Goal: Task Accomplishment & Management: Manage account settings

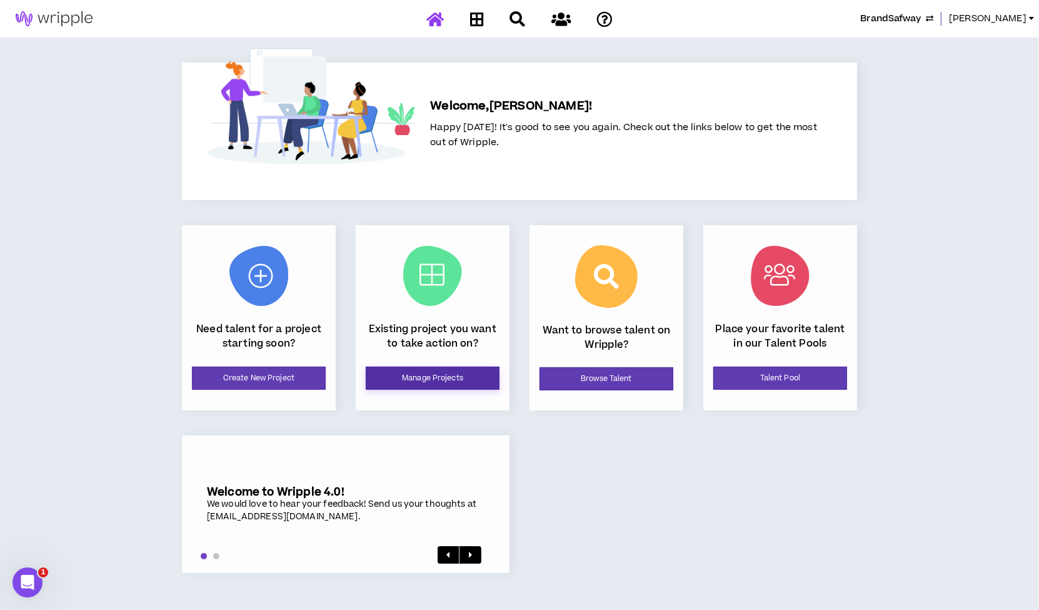
click at [455, 371] on link "Manage Projects" at bounding box center [433, 377] width 134 height 23
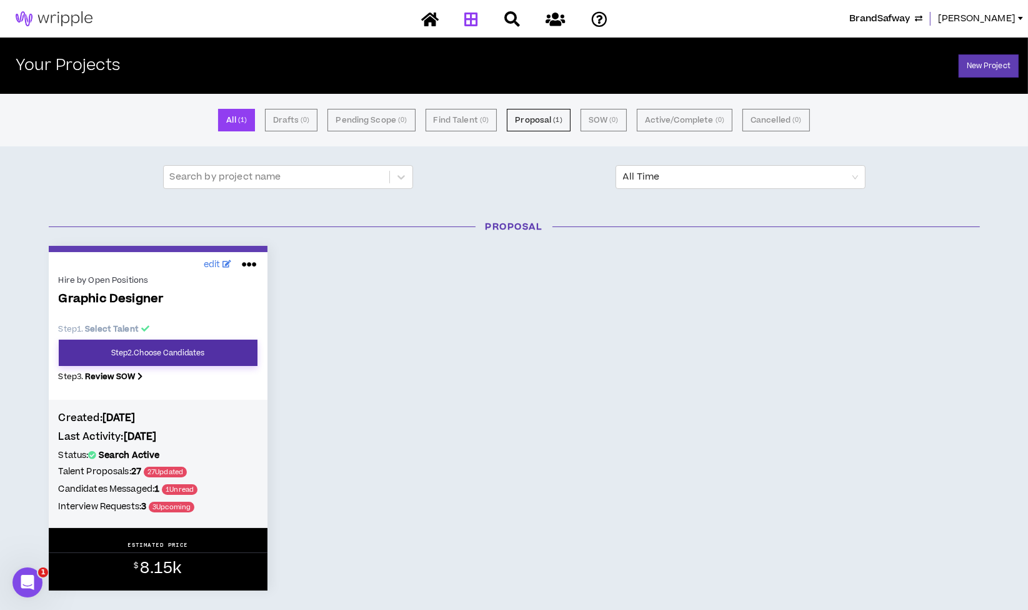
click at [195, 354] on link "Step 2 . Choose Candidates" at bounding box center [158, 352] width 199 height 26
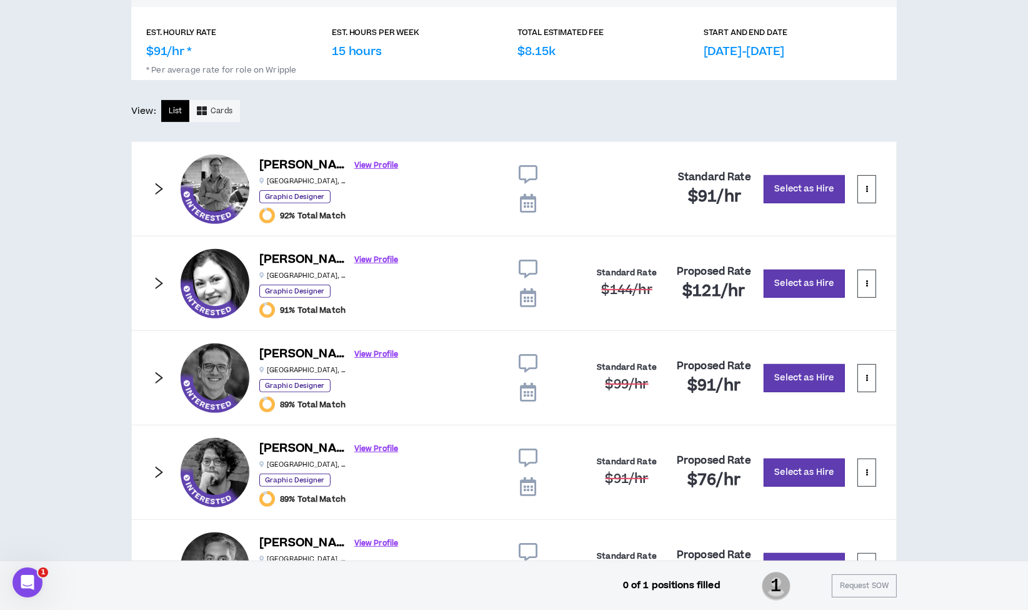
scroll to position [593, 0]
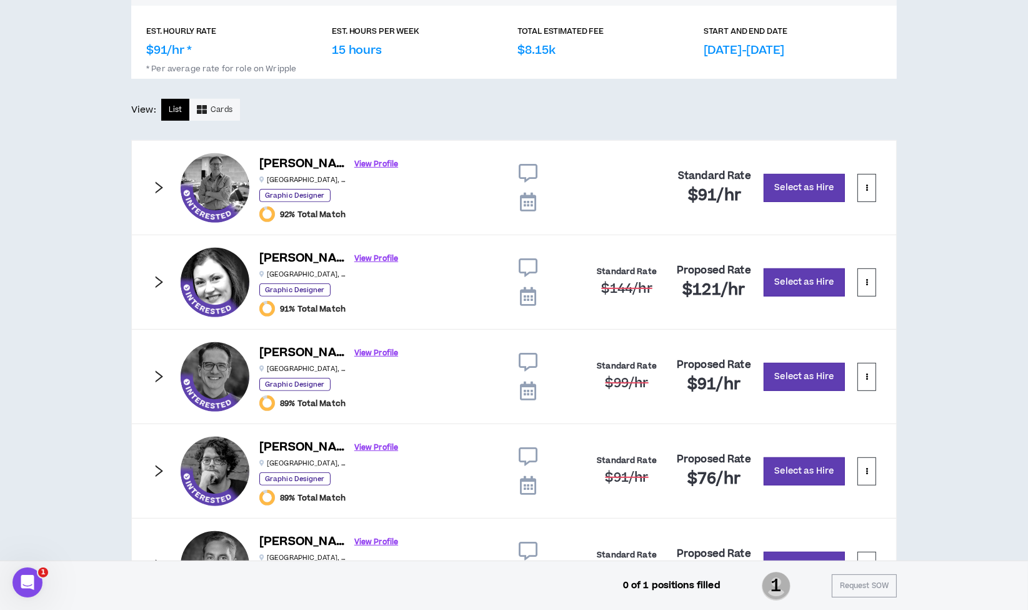
click at [534, 262] on icon at bounding box center [528, 267] width 19 height 19
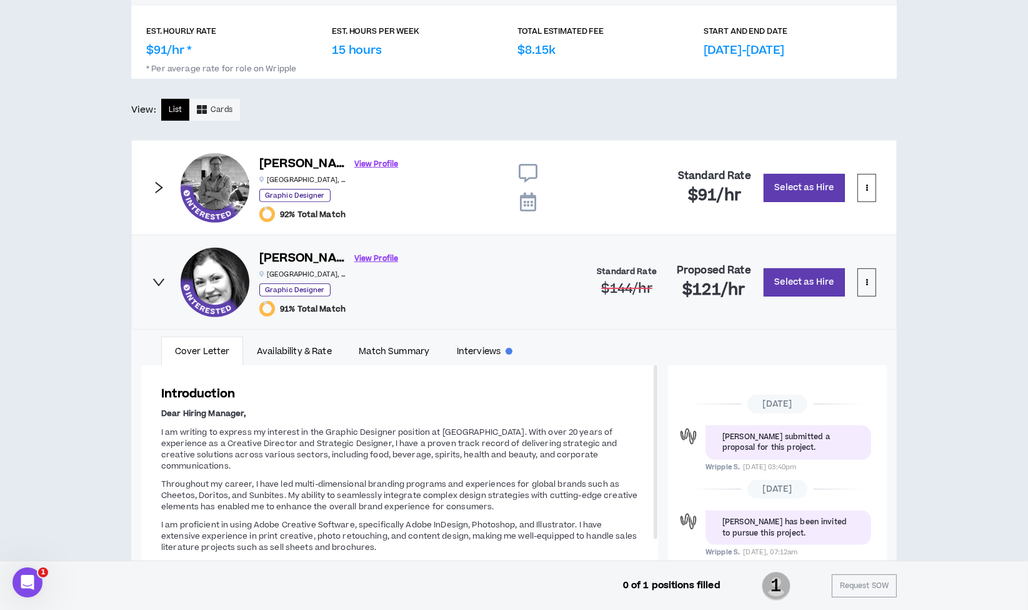
scroll to position [171, 0]
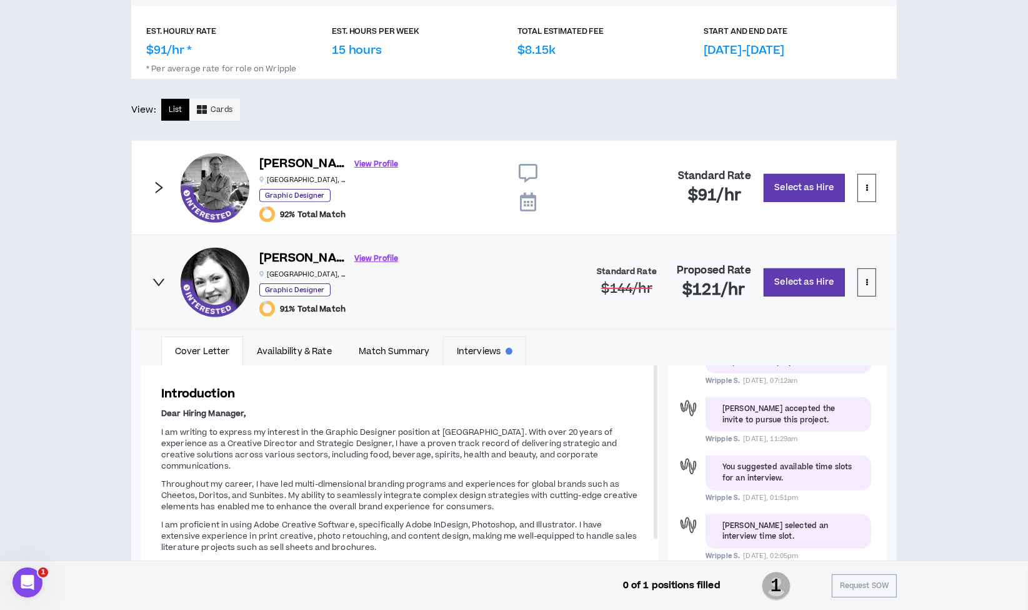
click at [485, 345] on link "Interviews" at bounding box center [484, 350] width 83 height 29
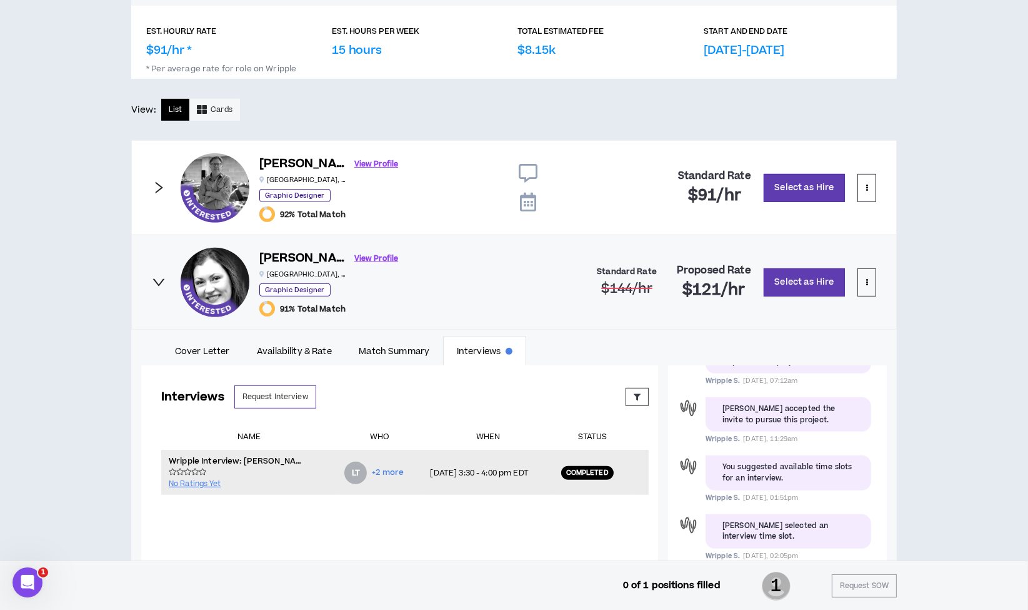
click at [273, 461] on p "Wripple Interview: [PERSON_NAME] + [PERSON_NAME] for Graphic Designer" at bounding box center [238, 461] width 138 height 10
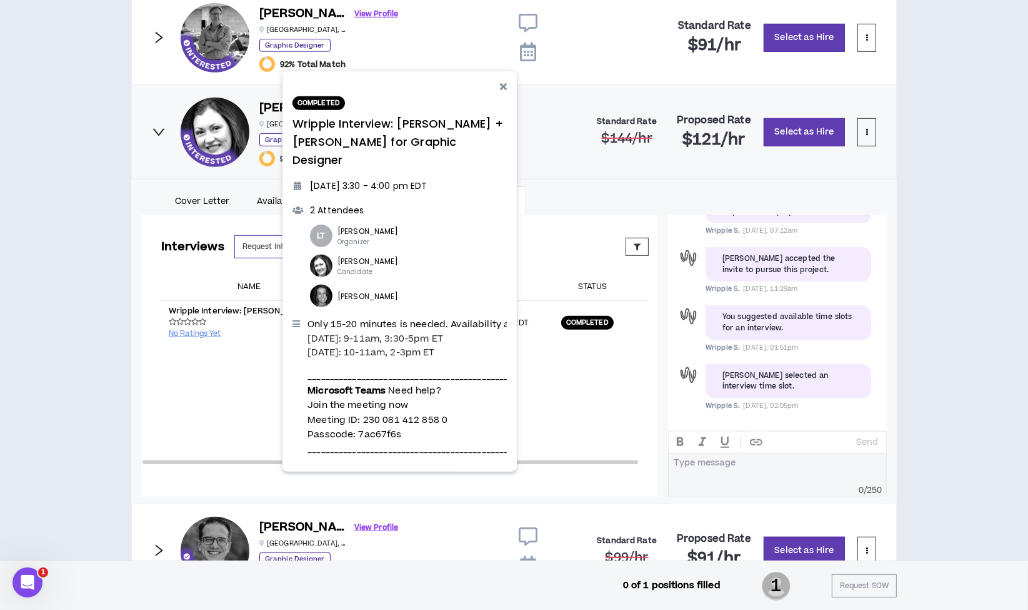
scroll to position [791, 0]
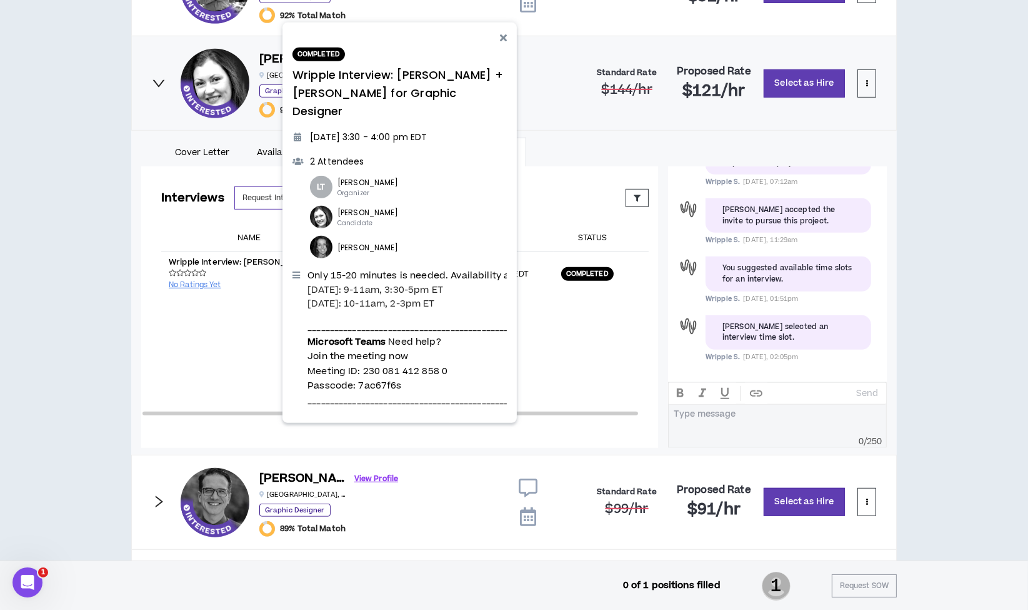
click at [589, 340] on div "Interviews Request Interview Proposed Upcoming Completed Rejected Requested Res…" at bounding box center [405, 296] width 528 height 261
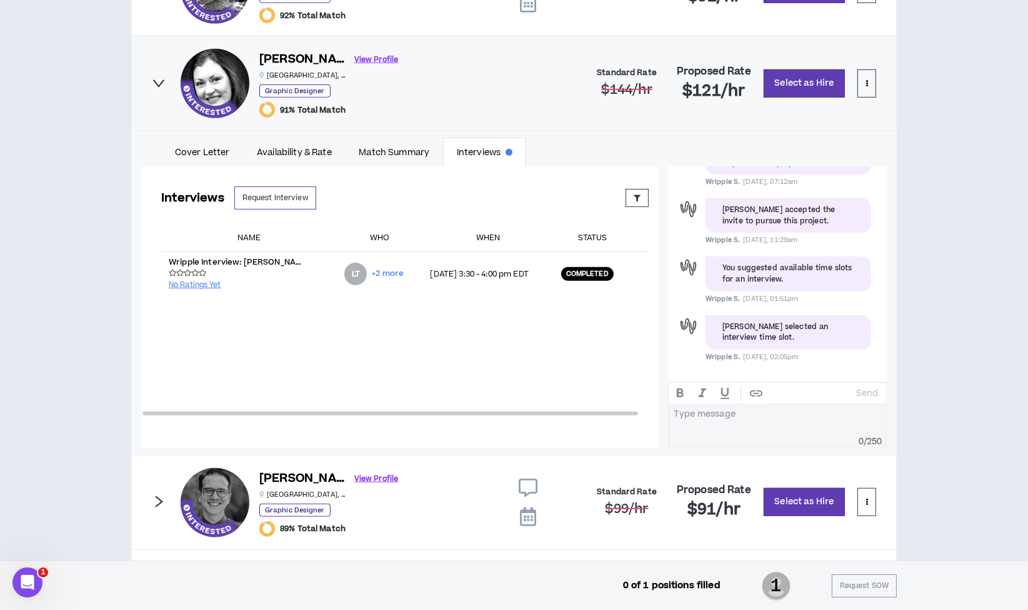
click at [159, 79] on icon "right" at bounding box center [159, 83] width 14 height 14
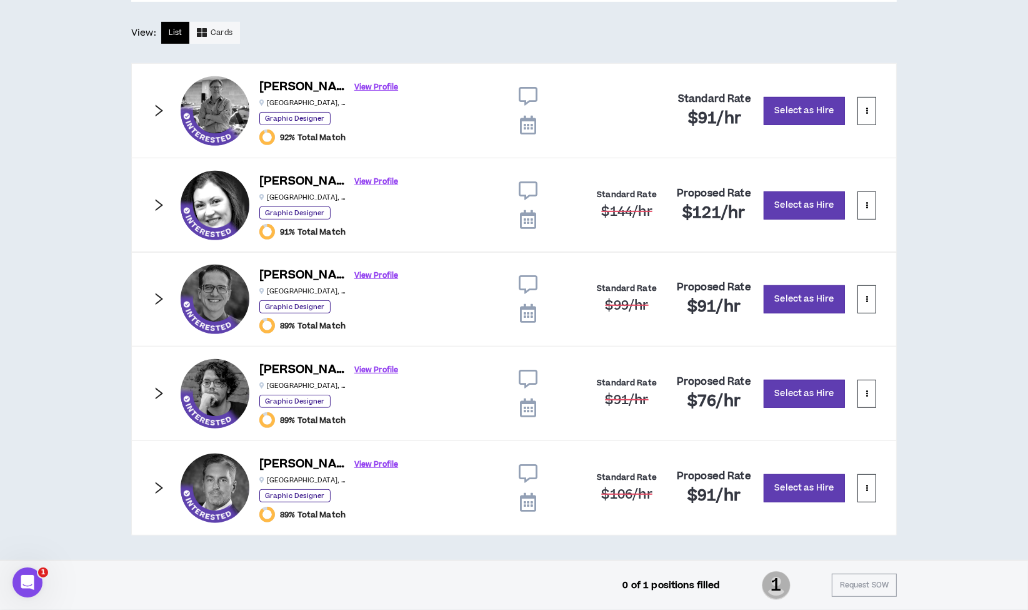
scroll to position [668, 0]
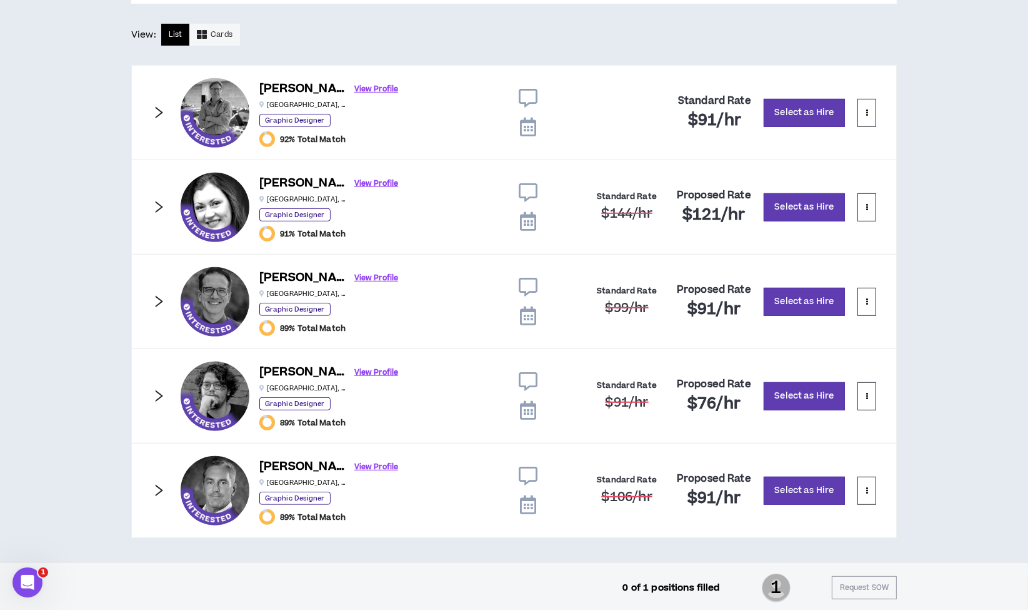
click at [159, 207] on icon "right" at bounding box center [160, 207] width 8 height 12
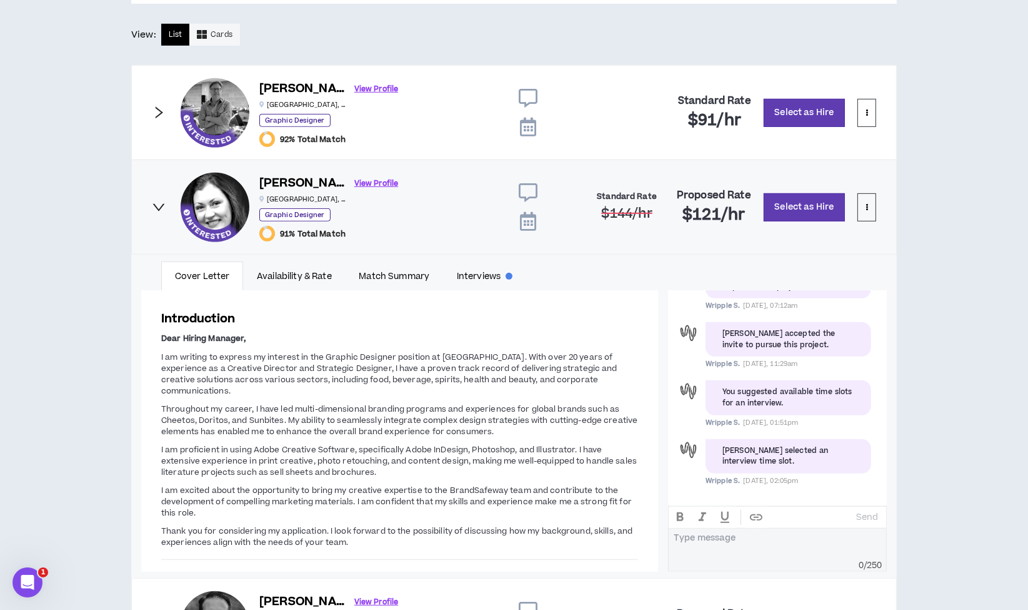
scroll to position [714, 0]
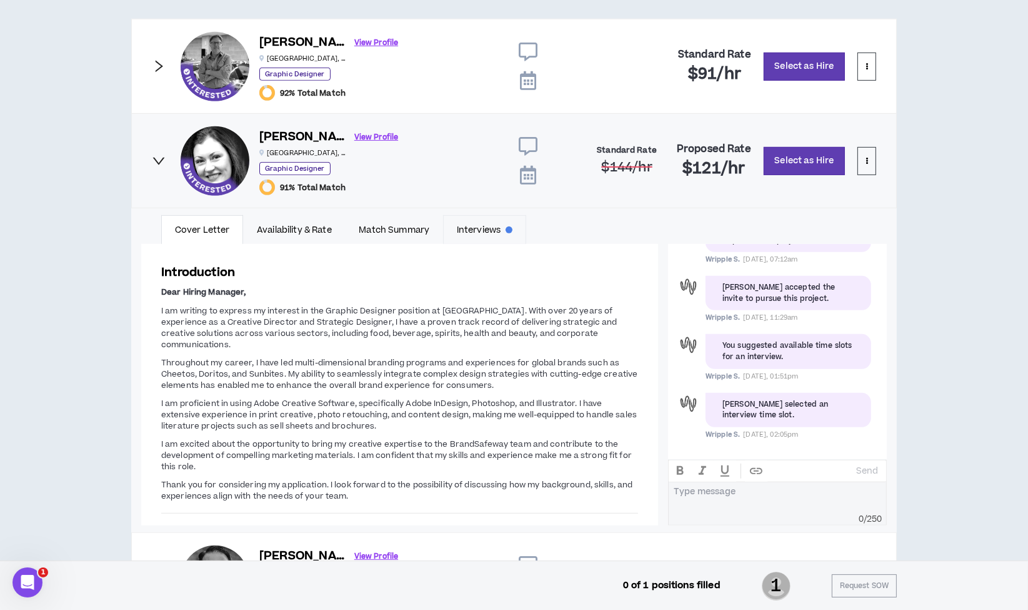
click at [478, 236] on link "Interviews" at bounding box center [484, 229] width 83 height 29
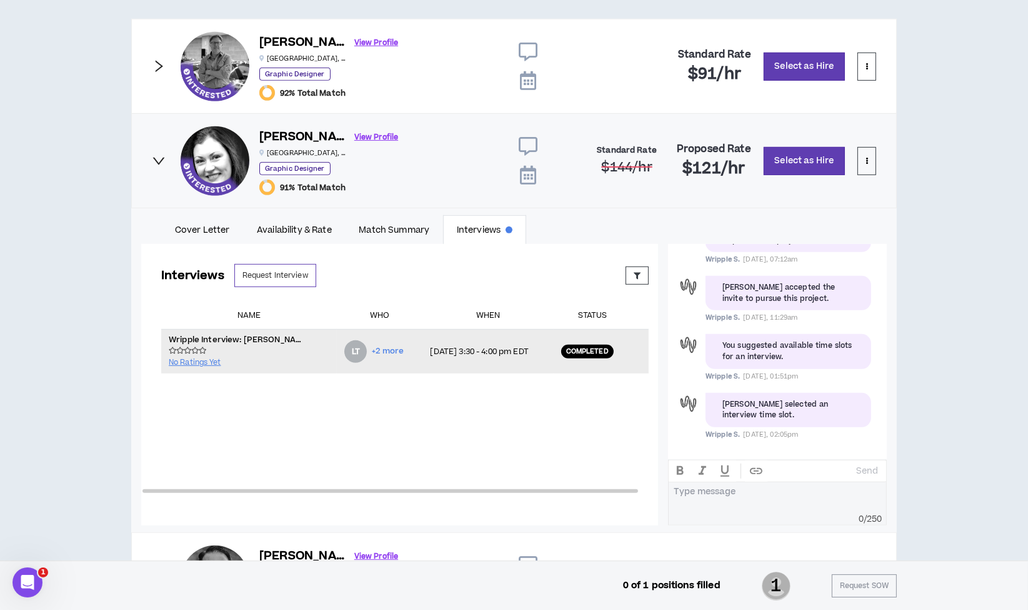
click at [462, 358] on td "[DATE] 3:30 - 4:00 pm EDT" at bounding box center [488, 351] width 131 height 44
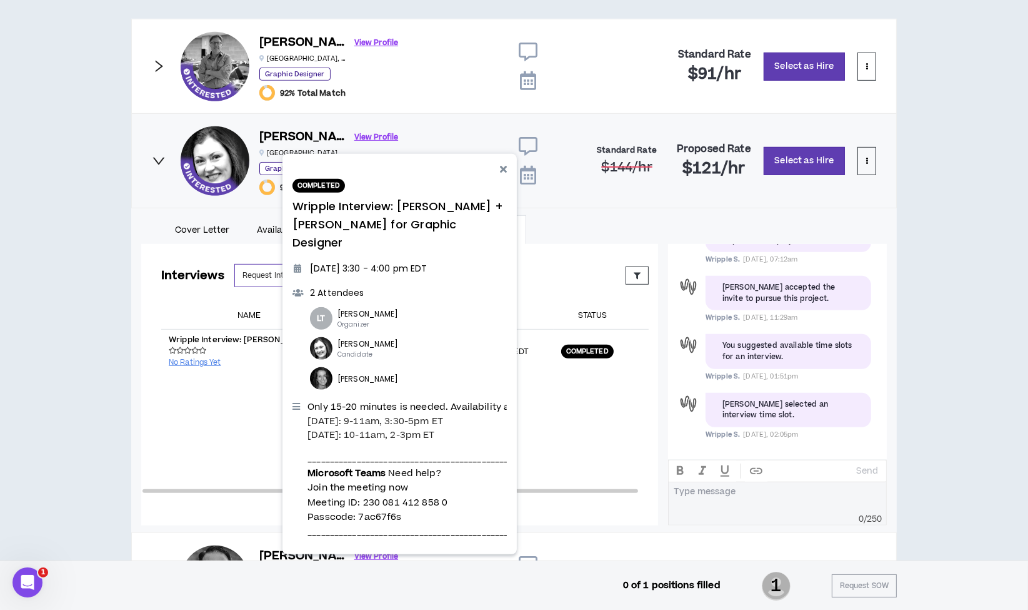
click at [569, 440] on div "Interviews Request Interview Proposed Upcoming Completed Rejected Requested Res…" at bounding box center [405, 374] width 528 height 261
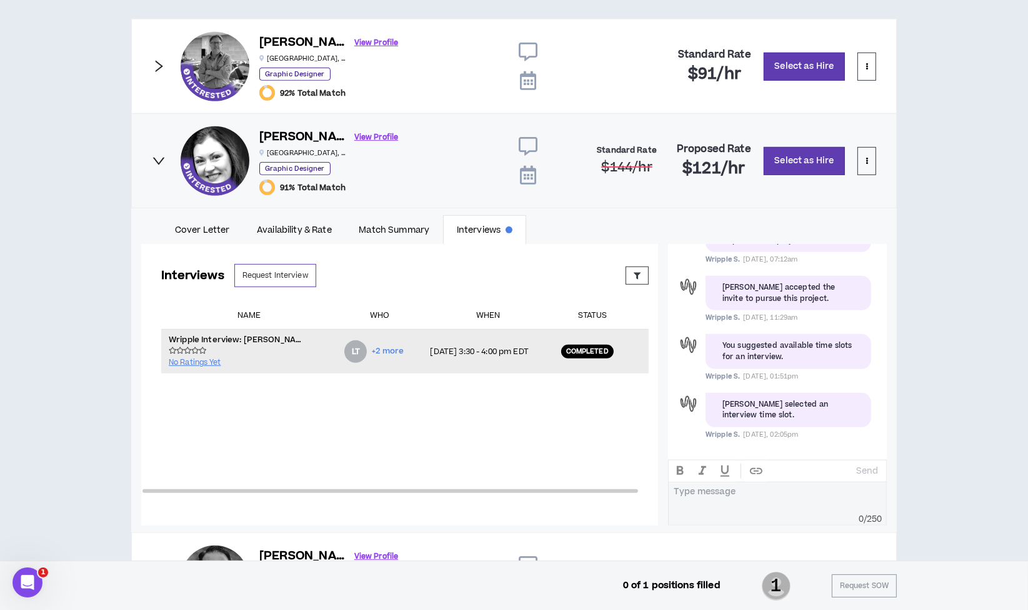
click at [430, 364] on td "[DATE] 3:30 - 4:00 pm EDT" at bounding box center [488, 351] width 131 height 44
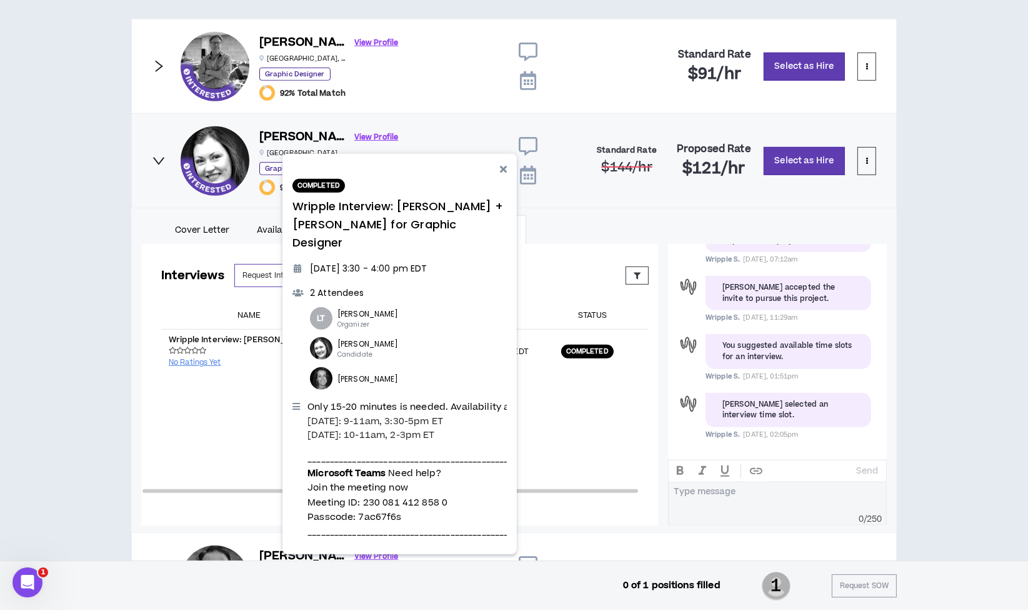
click at [556, 421] on div "Interviews Request Interview Proposed Upcoming Completed Rejected Requested Res…" at bounding box center [405, 374] width 528 height 261
